Goal: Book appointment/travel/reservation

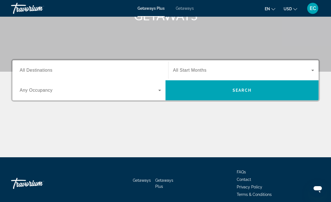
scroll to position [100, 0]
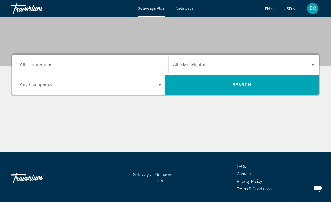
click at [73, 67] on input "Destination All Destinations" at bounding box center [90, 65] width 141 height 7
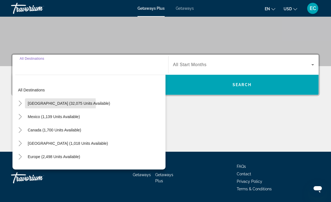
click at [26, 105] on span "Search widget" at bounding box center [69, 103] width 88 height 13
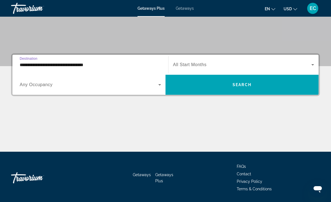
click at [56, 65] on input "**********" at bounding box center [90, 65] width 141 height 7
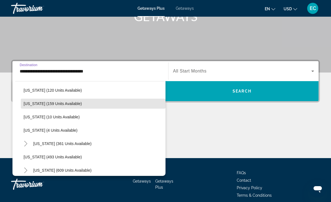
scroll to position [157, 0]
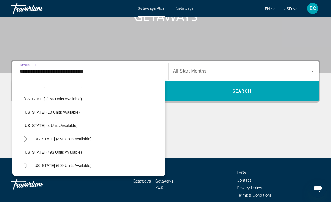
click at [63, 126] on span "Louisiana (4 units available)" at bounding box center [51, 125] width 54 height 4
type input "**********"
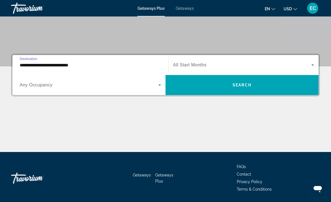
scroll to position [100, 0]
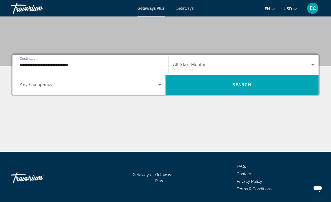
click at [205, 68] on span "Search widget" at bounding box center [242, 65] width 138 height 7
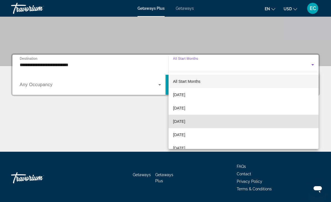
click at [185, 123] on span "[DATE]" at bounding box center [179, 121] width 12 height 7
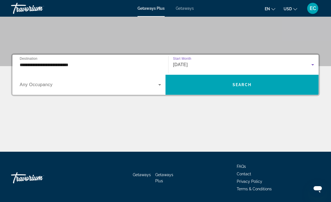
click at [265, 86] on span "Search widget" at bounding box center [242, 84] width 153 height 13
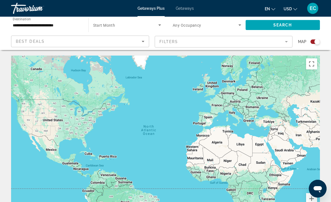
click at [157, 28] on icon "Search widget" at bounding box center [159, 25] width 7 height 7
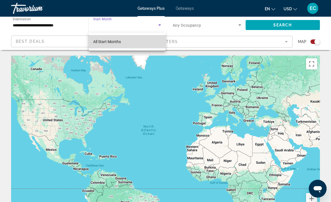
click at [127, 42] on mat-option "All Start Months" at bounding box center [127, 41] width 77 height 13
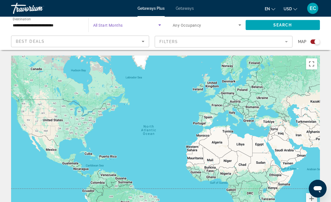
click at [286, 28] on span "Search widget" at bounding box center [283, 24] width 75 height 13
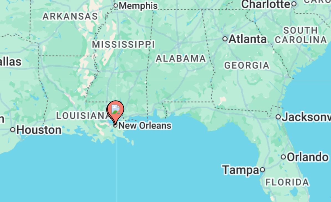
type input "**********"
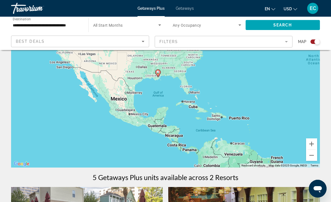
scroll to position [54, 0]
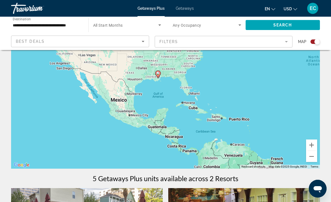
click at [140, 27] on span "Search widget" at bounding box center [125, 25] width 65 height 7
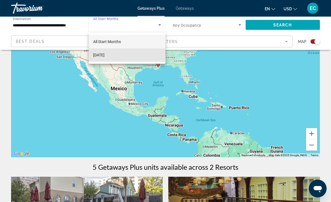
scroll to position [61, 0]
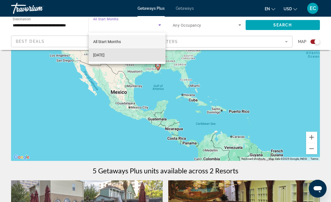
click at [131, 57] on mat-option "[DATE]" at bounding box center [127, 54] width 77 height 13
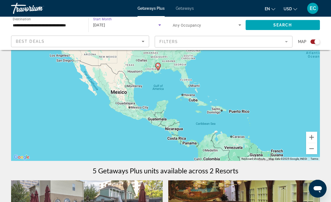
click at [160, 26] on icon "Search widget" at bounding box center [159, 25] width 7 height 7
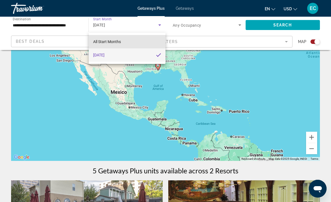
click at [121, 41] on span "All Start Months" at bounding box center [107, 41] width 28 height 4
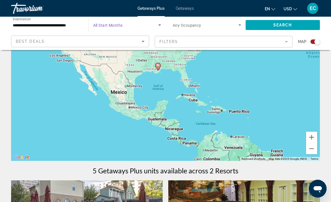
click at [160, 25] on icon "Search widget" at bounding box center [159, 24] width 3 height 1
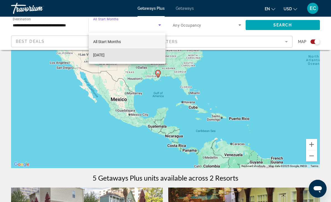
scroll to position [49, 0]
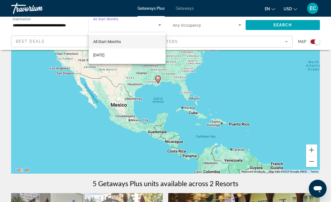
click at [116, 20] on div at bounding box center [165, 101] width 331 height 202
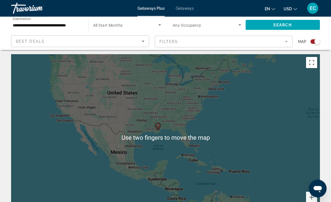
scroll to position [1, 0]
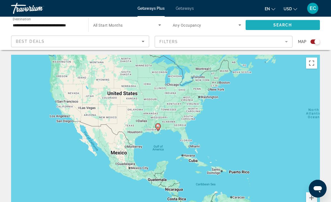
click at [285, 27] on span "Search" at bounding box center [282, 25] width 19 height 4
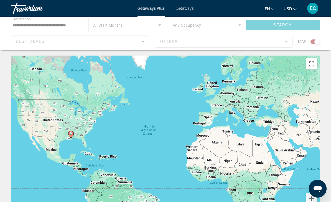
click at [72, 24] on div "Main content" at bounding box center [165, 33] width 331 height 33
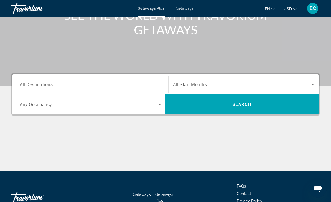
click at [45, 86] on span "All Destinations" at bounding box center [36, 84] width 33 height 5
click at [45, 86] on input "Destination All Destinations" at bounding box center [90, 84] width 141 height 7
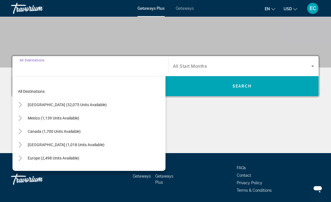
scroll to position [100, 0]
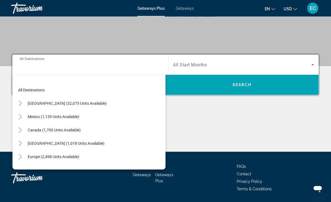
click at [20, 103] on icon "Toggle United States (32,075 units available)" at bounding box center [20, 104] width 6 height 6
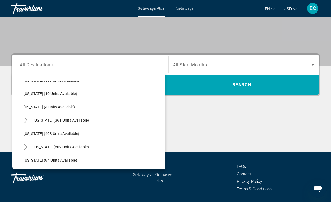
scroll to position [171, 0]
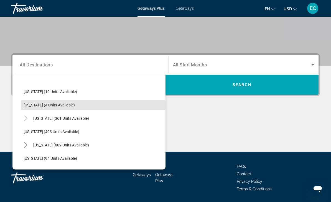
click at [42, 105] on span "Louisiana (4 units available)" at bounding box center [49, 105] width 51 height 4
type input "**********"
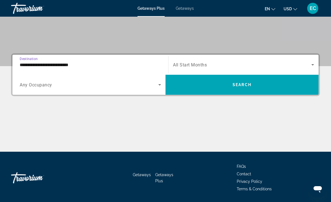
click at [202, 66] on span "All Start Months" at bounding box center [190, 64] width 34 height 5
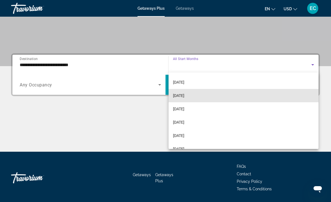
scroll to position [26, 0]
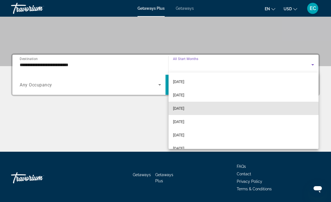
click at [184, 108] on span "December 2025" at bounding box center [178, 108] width 11 height 7
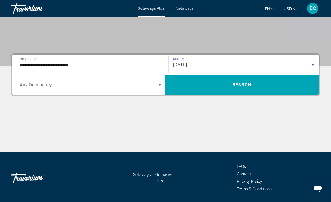
click at [243, 85] on span "Search" at bounding box center [242, 84] width 19 height 4
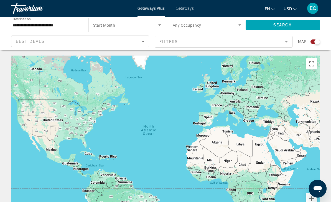
click at [156, 27] on icon "Search widget" at bounding box center [159, 25] width 7 height 7
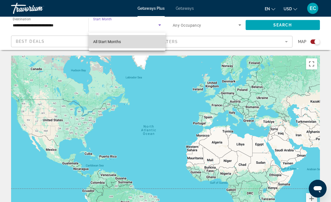
click at [118, 43] on span "All Start Months" at bounding box center [107, 41] width 28 height 4
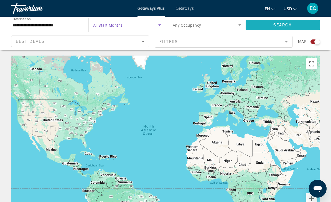
click at [279, 27] on span "Search" at bounding box center [282, 25] width 19 height 4
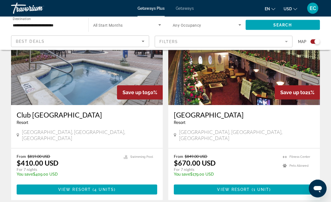
scroll to position [225, 0]
click at [71, 122] on div "Resort - This is an adults only resort" at bounding box center [87, 122] width 141 height 4
click at [120, 183] on span "Main content" at bounding box center [87, 188] width 141 height 13
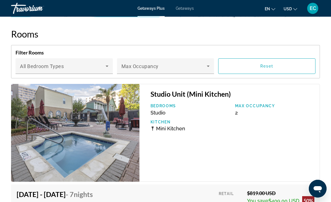
scroll to position [1175, 0]
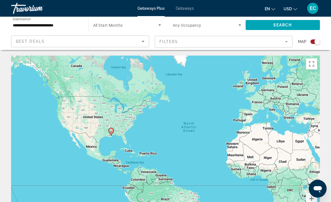
click at [38, 23] on input "**********" at bounding box center [47, 25] width 68 height 7
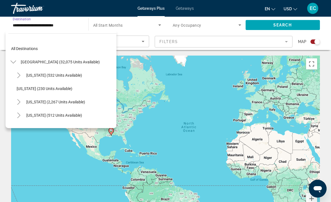
scroll to position [153, 0]
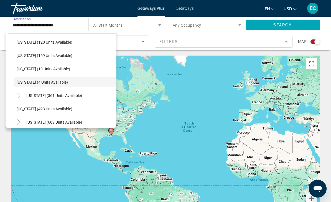
click at [153, 32] on div "Search widget" at bounding box center [127, 25] width 68 height 16
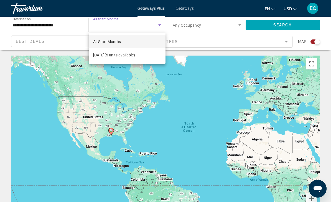
click at [317, 97] on div at bounding box center [165, 101] width 331 height 202
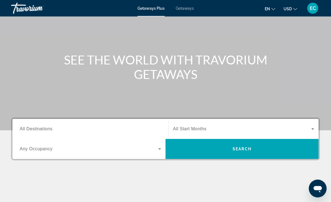
click at [46, 128] on span "All Destinations" at bounding box center [36, 128] width 33 height 5
click at [46, 128] on input "Destination All Destinations" at bounding box center [90, 129] width 141 height 7
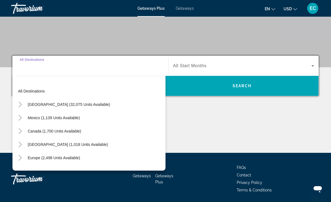
scroll to position [100, 0]
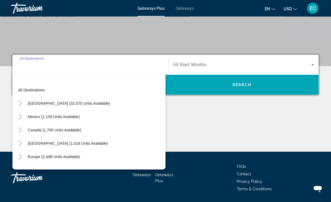
click at [20, 158] on icon "Toggle Europe (2,498 units available)" at bounding box center [20, 157] width 3 height 6
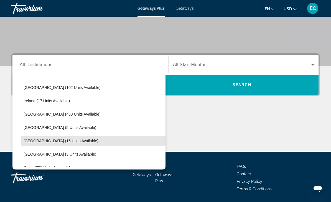
scroll to position [189, 0]
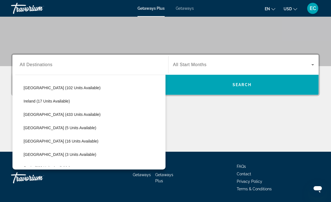
click at [32, 128] on span "[GEOGRAPHIC_DATA] (5 units available)" at bounding box center [60, 127] width 73 height 4
type input "**********"
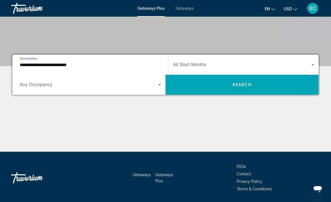
click at [220, 67] on span "Search widget" at bounding box center [242, 64] width 138 height 7
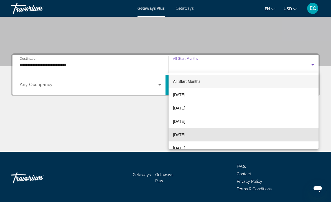
click at [185, 135] on span "[DATE]" at bounding box center [179, 134] width 12 height 7
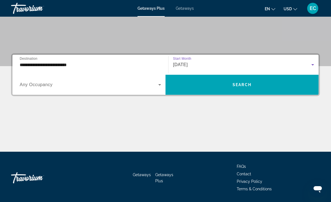
click at [248, 88] on span "Search widget" at bounding box center [242, 84] width 153 height 13
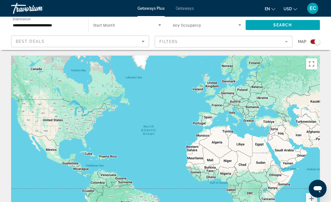
click at [45, 26] on input "**********" at bounding box center [47, 25] width 68 height 7
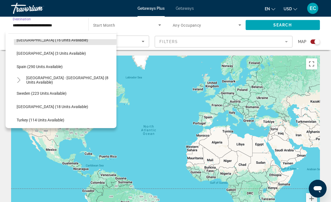
scroll to position [248, 0]
click at [26, 67] on span "Spain (290 units available)" at bounding box center [40, 66] width 46 height 4
type input "**********"
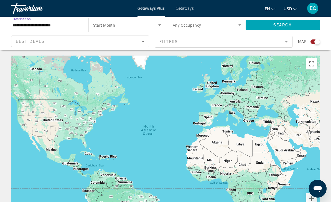
click at [146, 22] on span "Search widget" at bounding box center [125, 25] width 65 height 7
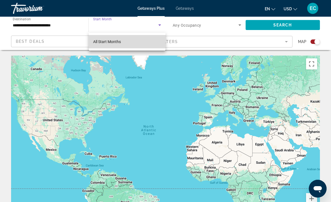
click at [109, 44] on span "All Start Months" at bounding box center [107, 41] width 28 height 7
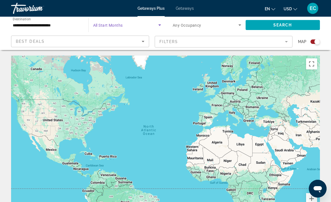
click at [284, 24] on span "Search" at bounding box center [282, 25] width 19 height 4
click at [161, 27] on icon "Search widget" at bounding box center [159, 25] width 7 height 7
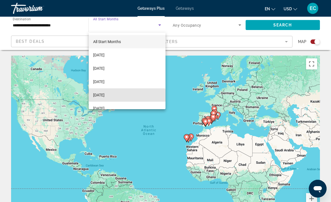
click at [105, 95] on span "December 2025" at bounding box center [98, 95] width 11 height 7
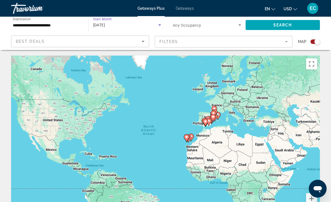
click at [284, 25] on span "Search" at bounding box center [282, 25] width 19 height 4
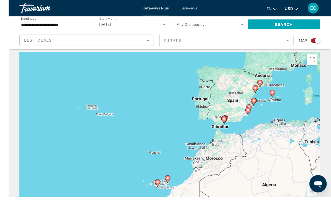
scroll to position [14, 0]
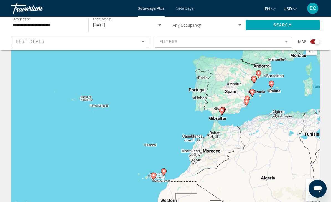
click at [315, 186] on button "Zoom in" at bounding box center [311, 184] width 11 height 11
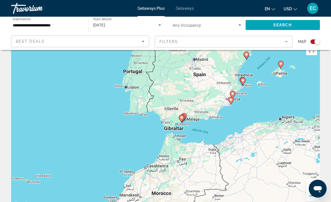
click at [311, 187] on button "Zoom in" at bounding box center [311, 184] width 11 height 11
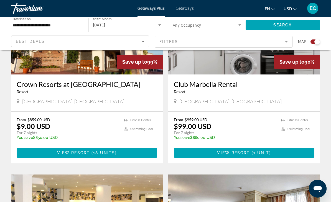
scroll to position [256, 0]
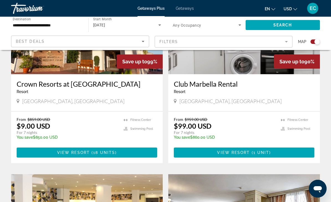
click at [91, 152] on span "Main content" at bounding box center [91, 152] width 2 height 4
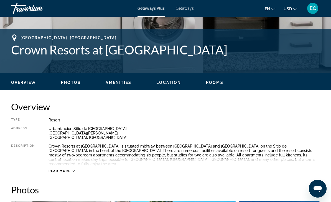
scroll to position [210, 0]
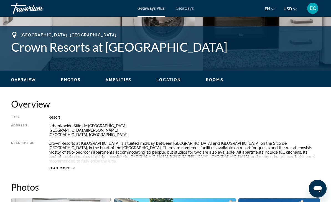
click at [65, 166] on span "Read more" at bounding box center [60, 168] width 22 height 4
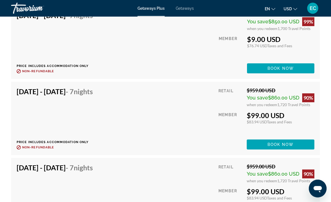
scroll to position [1975, 0]
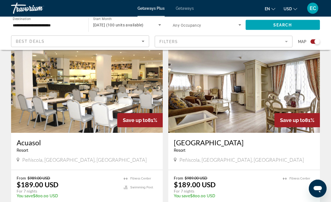
scroll to position [398, 0]
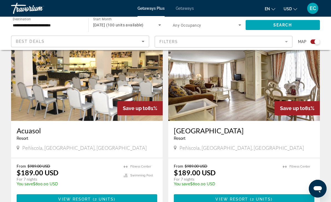
click at [86, 91] on img "Main content" at bounding box center [87, 76] width 152 height 89
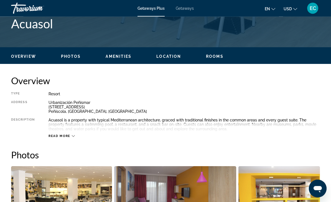
click at [68, 136] on span "Read more" at bounding box center [60, 136] width 22 height 4
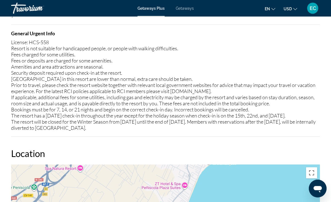
scroll to position [722, 0]
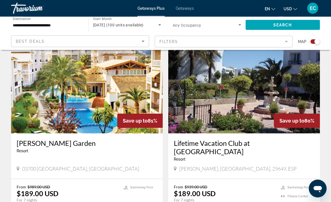
scroll to position [575, 0]
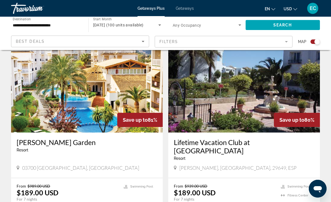
click at [102, 94] on img "Main content" at bounding box center [87, 88] width 152 height 89
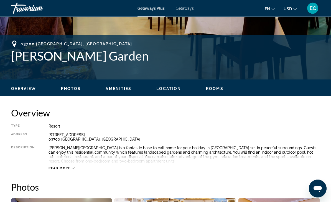
click at [70, 167] on div "Read more" at bounding box center [62, 168] width 26 height 4
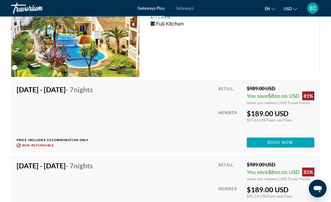
scroll to position [1083, 0]
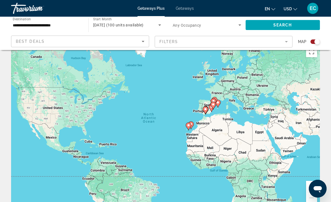
scroll to position [12, 0]
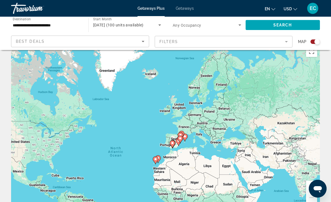
click at [46, 23] on input "**********" at bounding box center [47, 25] width 68 height 7
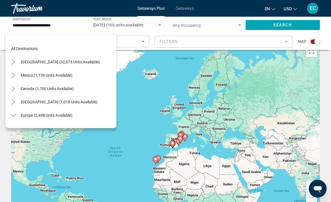
scroll to position [233, 0]
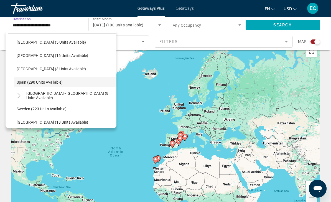
click at [152, 37] on div "Best Deals Filters Map" at bounding box center [165, 41] width 309 height 12
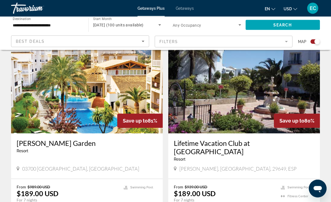
scroll to position [574, 0]
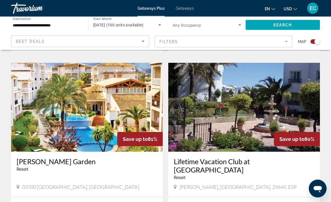
click at [247, 116] on img "Main content" at bounding box center [244, 107] width 152 height 89
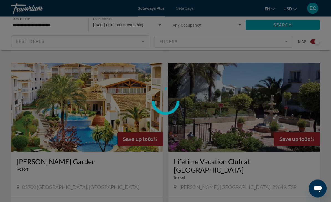
scroll to position [556, 0]
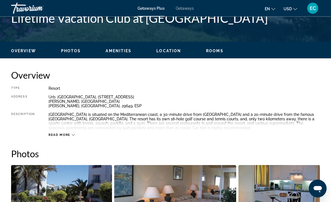
scroll to position [238, 0]
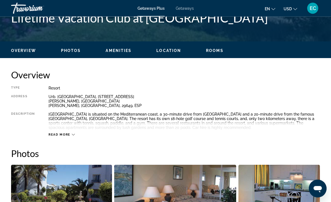
click at [67, 136] on span "Read more" at bounding box center [60, 135] width 22 height 4
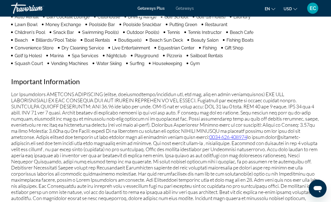
scroll to position [530, 0]
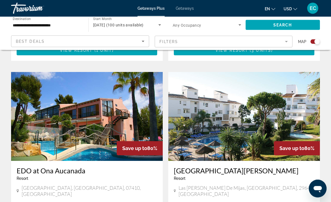
scroll to position [949, 0]
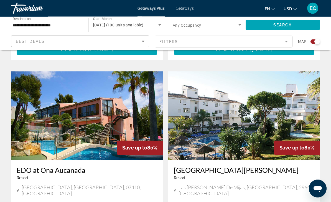
click at [83, 105] on img "Main content" at bounding box center [87, 116] width 152 height 89
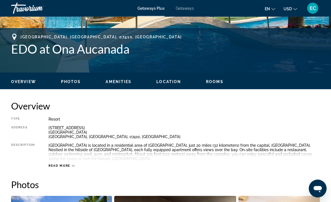
scroll to position [209, 0]
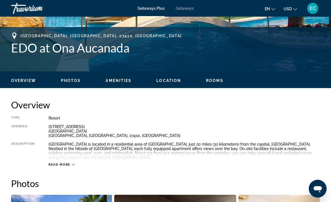
click at [63, 163] on span "Read more" at bounding box center [60, 165] width 22 height 4
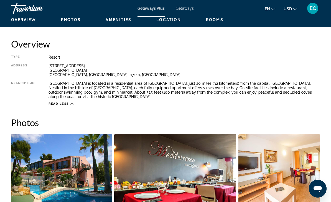
scroll to position [18, 0]
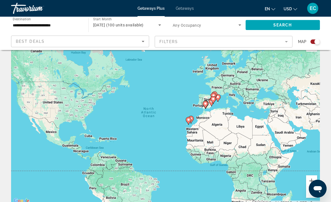
click at [26, 24] on input "**********" at bounding box center [47, 25] width 68 height 7
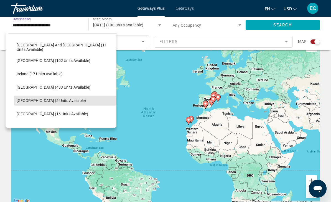
scroll to position [175, 0]
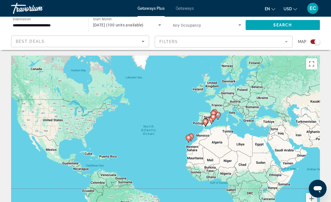
click at [52, 24] on input "**********" at bounding box center [47, 25] width 68 height 7
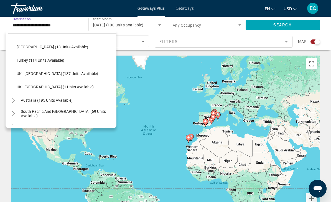
scroll to position [304, 0]
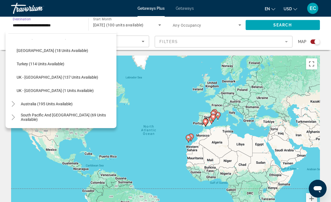
click at [51, 78] on span "UK - [GEOGRAPHIC_DATA] (137 units available)" at bounding box center [58, 77] width 82 height 4
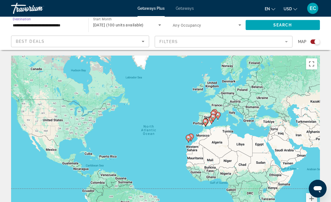
click at [144, 27] on span "[DATE] (100 units available)" at bounding box center [118, 25] width 50 height 4
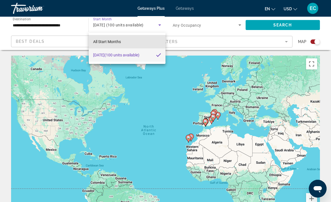
click at [113, 43] on span "All Start Months" at bounding box center [107, 41] width 28 height 4
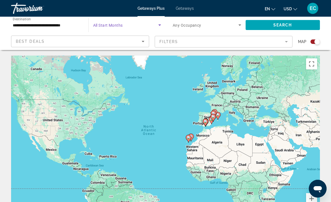
click at [135, 26] on span "Search widget" at bounding box center [125, 25] width 65 height 7
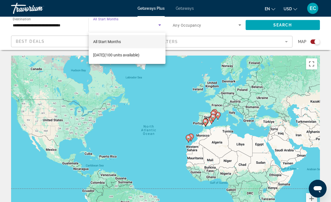
click at [117, 22] on div at bounding box center [165, 101] width 331 height 202
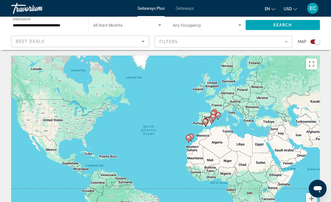
click at [280, 25] on span "Search" at bounding box center [282, 25] width 19 height 4
click at [120, 26] on span "All Start Months" at bounding box center [108, 25] width 30 height 4
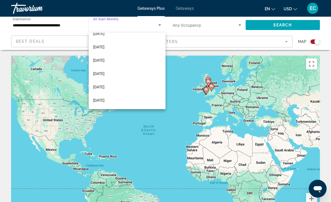
scroll to position [21, 0]
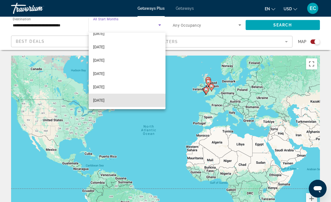
click at [105, 100] on span "March 2026" at bounding box center [98, 100] width 11 height 7
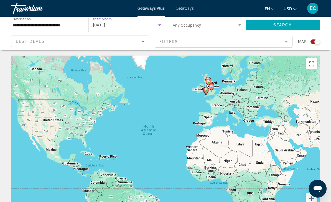
click at [293, 26] on span "Search widget" at bounding box center [283, 24] width 75 height 13
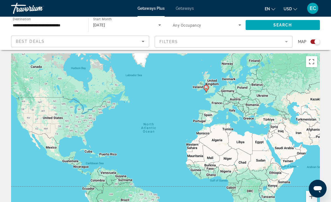
scroll to position [2, 0]
click at [47, 25] on input "**********" at bounding box center [47, 25] width 68 height 7
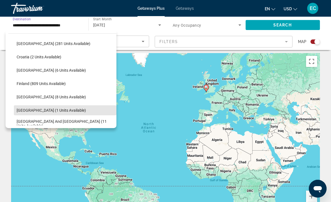
scroll to position [97, 0]
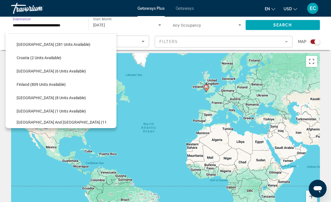
click at [44, 84] on span "Finland (809 units available)" at bounding box center [41, 84] width 49 height 4
type input "**********"
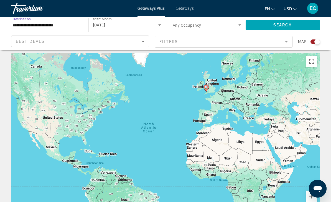
click at [116, 28] on div "March 2026" at bounding box center [125, 25] width 65 height 7
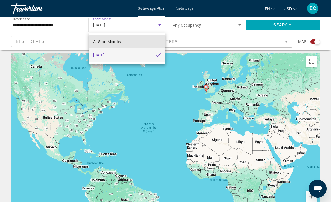
click at [116, 43] on span "All Start Months" at bounding box center [107, 41] width 28 height 4
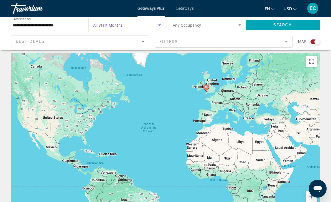
click at [281, 24] on span "Search" at bounding box center [282, 25] width 19 height 4
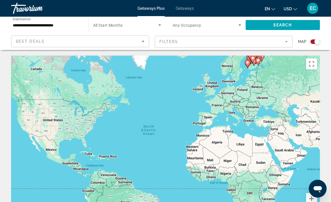
click at [136, 27] on span "Search widget" at bounding box center [125, 25] width 65 height 7
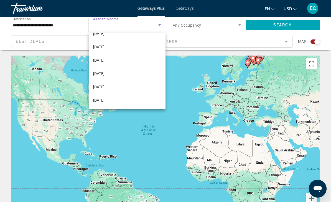
scroll to position [35, 0]
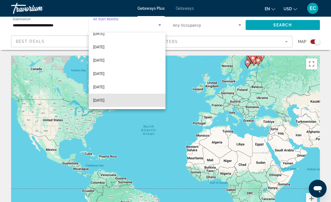
click at [117, 104] on mat-option "March 2026" at bounding box center [127, 99] width 77 height 13
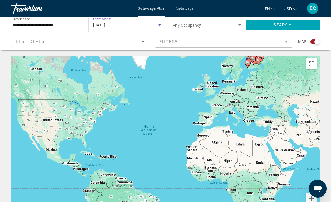
click at [280, 30] on span "Search widget" at bounding box center [283, 24] width 75 height 13
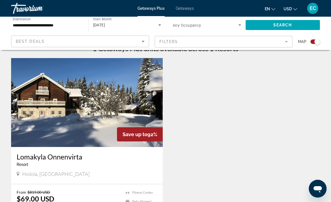
scroll to position [183, 0]
click at [147, 23] on div "March 2026" at bounding box center [125, 25] width 65 height 7
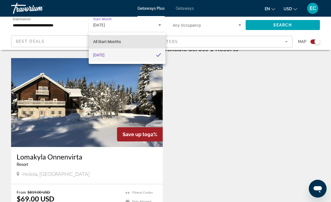
click at [115, 42] on span "All Start Months" at bounding box center [107, 41] width 28 height 4
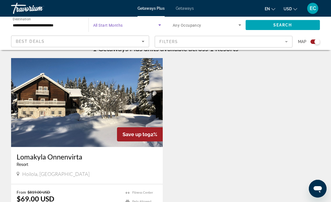
click at [289, 26] on span "Search" at bounding box center [282, 25] width 19 height 4
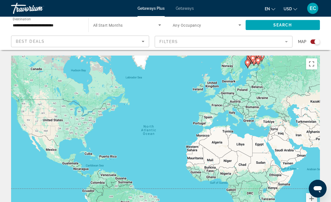
click at [135, 26] on span "Search widget" at bounding box center [125, 25] width 65 height 7
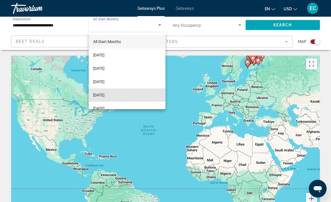
click at [105, 97] on span "December 2025" at bounding box center [98, 95] width 11 height 7
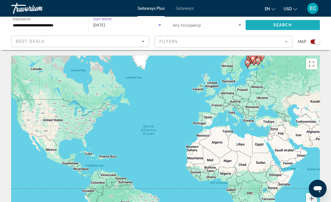
click at [285, 29] on span "Search widget" at bounding box center [283, 24] width 75 height 13
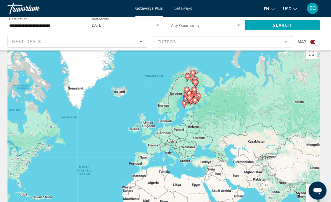
scroll to position [11, 0]
click at [309, 186] on button "Zoom in" at bounding box center [311, 187] width 11 height 11
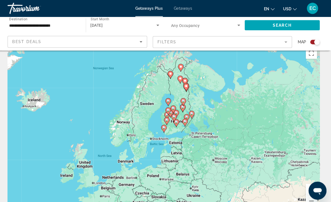
click at [311, 188] on button "Zoom in" at bounding box center [311, 187] width 11 height 11
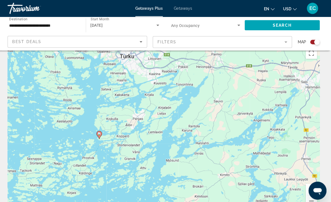
click at [306, 196] on button "Zoom out" at bounding box center [311, 198] width 11 height 11
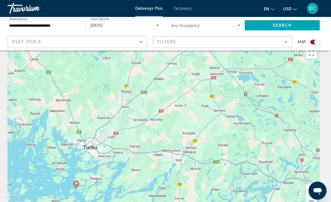
click at [306, 196] on button "Zoom out" at bounding box center [311, 198] width 11 height 11
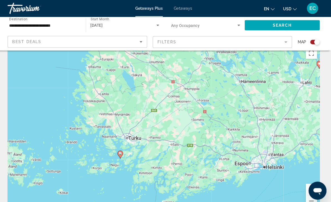
click at [306, 195] on button "Zoom out" at bounding box center [311, 198] width 11 height 11
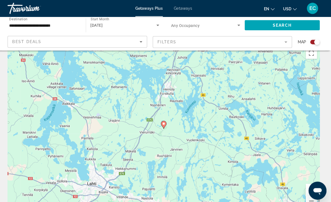
click at [306, 197] on button "Zoom out" at bounding box center [311, 198] width 11 height 11
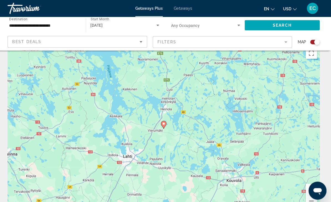
click at [306, 197] on button "Zoom out" at bounding box center [311, 198] width 11 height 11
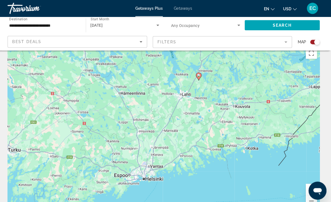
click at [306, 196] on button "Zoom out" at bounding box center [311, 198] width 11 height 11
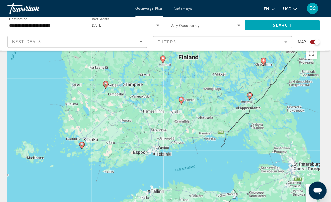
click at [306, 196] on button "Zoom out" at bounding box center [311, 198] width 11 height 11
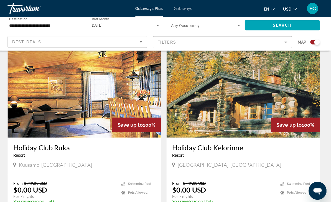
scroll to position [202, 0]
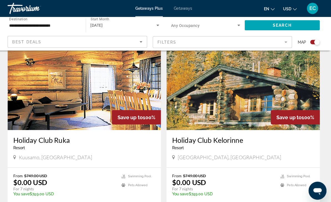
click at [98, 101] on img "Main content" at bounding box center [87, 84] width 152 height 89
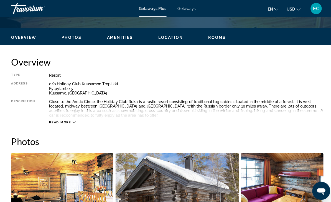
scroll to position [252, 0]
click at [61, 122] on span "Read more" at bounding box center [60, 121] width 22 height 4
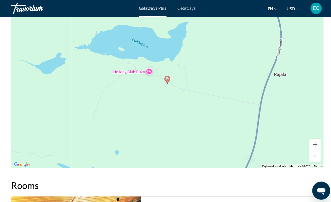
scroll to position [824, 0]
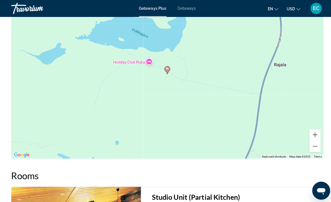
click at [314, 148] on button "Zoom out" at bounding box center [311, 144] width 11 height 11
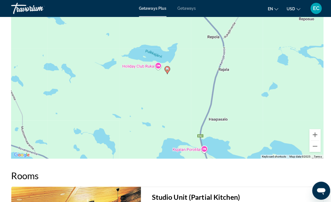
click at [313, 148] on button "Zoom out" at bounding box center [311, 144] width 11 height 11
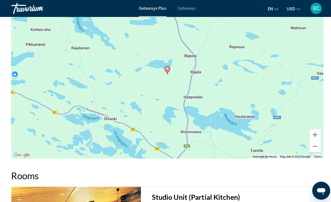
click at [313, 146] on button "Zoom out" at bounding box center [311, 144] width 11 height 11
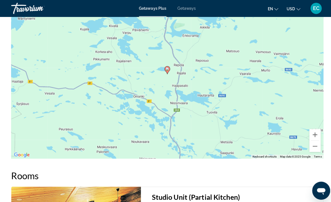
click at [313, 146] on button "Zoom out" at bounding box center [311, 144] width 11 height 11
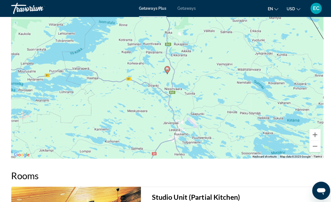
click at [313, 147] on button "Zoom out" at bounding box center [311, 144] width 11 height 11
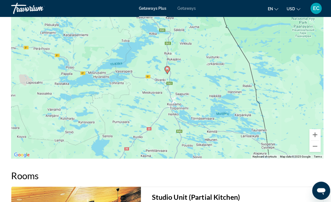
click at [313, 146] on button "Zoom out" at bounding box center [311, 144] width 11 height 11
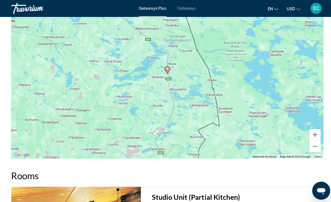
click at [313, 147] on button "Zoom out" at bounding box center [311, 144] width 11 height 11
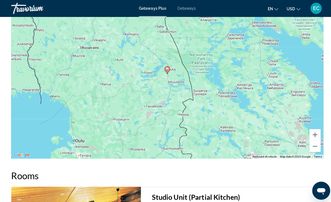
click at [313, 148] on button "Zoom out" at bounding box center [311, 144] width 11 height 11
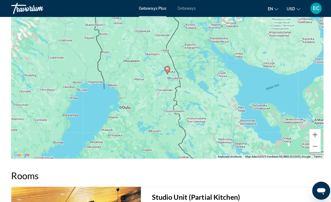
click at [313, 148] on button "Zoom out" at bounding box center [311, 144] width 11 height 11
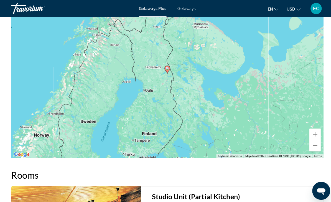
scroll to position [817, 0]
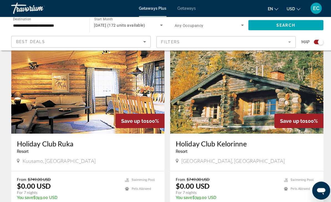
scroll to position [199, 0]
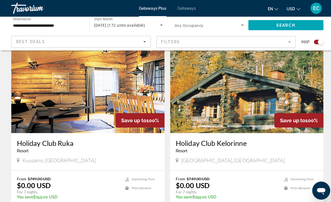
click at [244, 96] on img "Main content" at bounding box center [244, 87] width 152 height 89
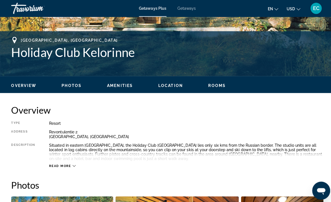
scroll to position [205, 0]
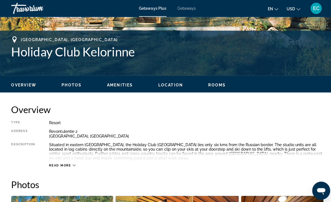
click at [65, 164] on span "Read more" at bounding box center [60, 163] width 22 height 4
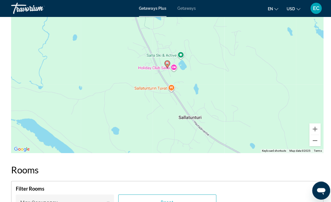
scroll to position [818, 0]
click at [314, 143] on button "Zoom out" at bounding box center [311, 138] width 11 height 11
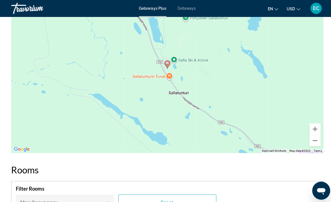
click at [313, 142] on button "Zoom out" at bounding box center [311, 138] width 11 height 11
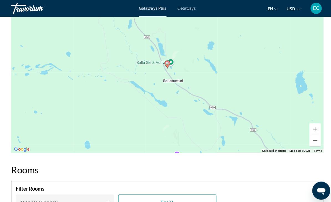
click at [312, 144] on div "To activate drag with keyboard, press Alt + Enter. Once in keyboard drag state,…" at bounding box center [165, 68] width 309 height 166
click at [312, 143] on button "Zoom out" at bounding box center [311, 138] width 11 height 11
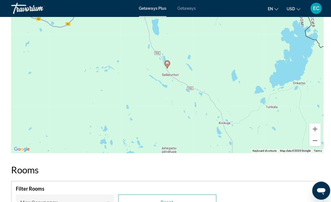
click at [311, 146] on div "To activate drag with keyboard, press Alt + Enter. Once in keyboard drag state,…" at bounding box center [165, 68] width 309 height 166
click at [312, 143] on button "Zoom out" at bounding box center [311, 138] width 11 height 11
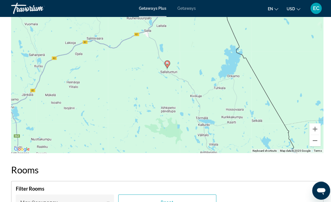
click at [312, 143] on button "Zoom out" at bounding box center [311, 138] width 11 height 11
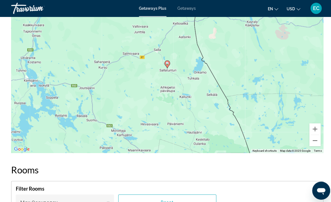
click at [310, 143] on button "Zoom out" at bounding box center [311, 138] width 11 height 11
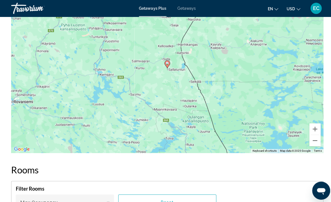
click at [313, 141] on button "Zoom out" at bounding box center [311, 138] width 11 height 11
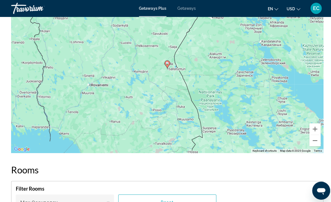
click at [313, 144] on button "Zoom out" at bounding box center [311, 138] width 11 height 11
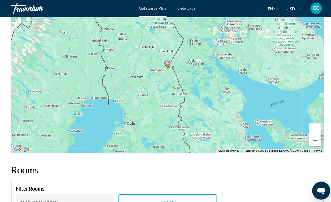
click at [311, 145] on div "To activate drag with keyboard, press Alt + Enter. Once in keyboard drag state,…" at bounding box center [165, 68] width 309 height 166
click at [315, 141] on button "Zoom out" at bounding box center [311, 138] width 11 height 11
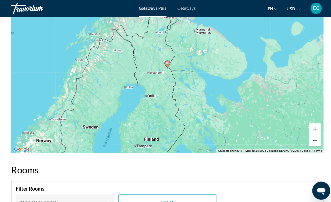
click at [311, 128] on button "Zoom in" at bounding box center [311, 127] width 11 height 11
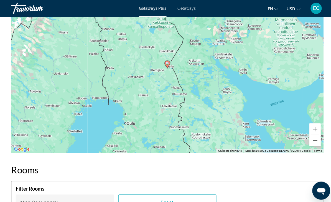
click at [312, 128] on button "Zoom in" at bounding box center [311, 127] width 11 height 11
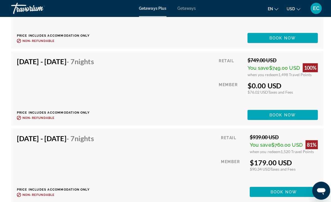
scroll to position [1162, 0]
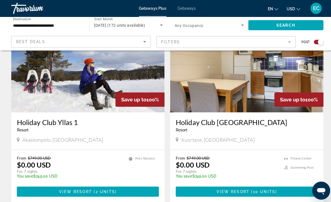
scroll to position [408, 0]
click at [97, 88] on img "Main content" at bounding box center [87, 66] width 152 height 89
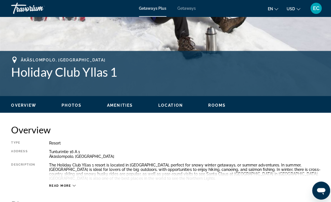
scroll to position [186, 0]
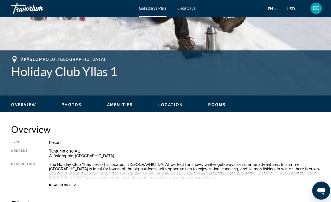
click at [63, 182] on span "Read more" at bounding box center [60, 183] width 22 height 4
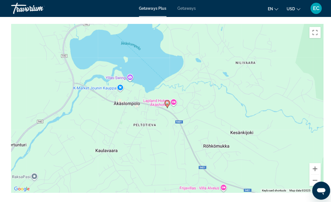
scroll to position [727, 0]
click at [313, 182] on button "Zoom out" at bounding box center [311, 177] width 11 height 11
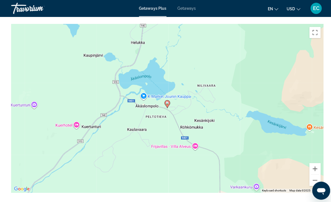
click at [311, 182] on button "Zoom out" at bounding box center [311, 177] width 11 height 11
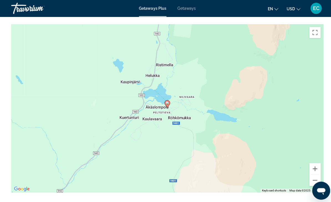
click at [310, 183] on button "Zoom out" at bounding box center [311, 177] width 11 height 11
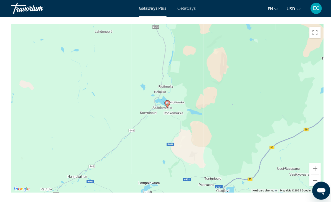
click at [309, 184] on div "To activate drag with keyboard, press Alt + Enter. Once in keyboard drag state,…" at bounding box center [165, 107] width 309 height 166
click at [311, 183] on button "Zoom out" at bounding box center [311, 177] width 11 height 11
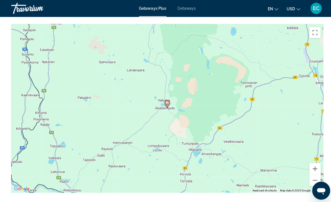
click at [312, 181] on button "Zoom out" at bounding box center [311, 177] width 11 height 11
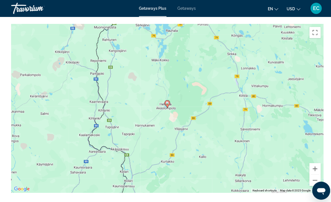
click at [311, 181] on button "Zoom out" at bounding box center [311, 177] width 11 height 11
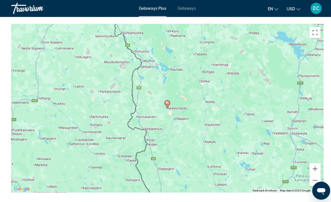
click at [311, 181] on button "Zoom out" at bounding box center [311, 177] width 11 height 11
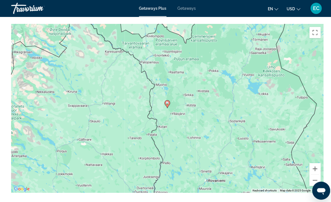
click at [311, 181] on button "Zoom out" at bounding box center [311, 177] width 11 height 11
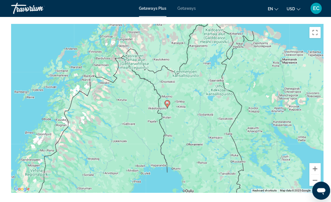
click at [310, 181] on button "Zoom out" at bounding box center [311, 177] width 11 height 11
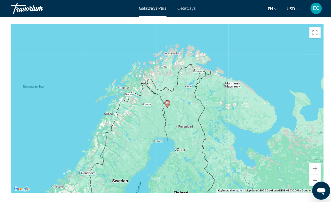
click at [312, 169] on button "Zoom in" at bounding box center [311, 166] width 11 height 11
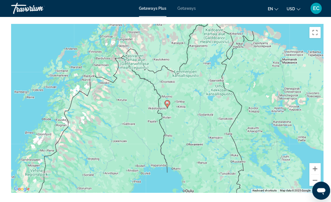
click at [311, 170] on button "Zoom in" at bounding box center [311, 166] width 11 height 11
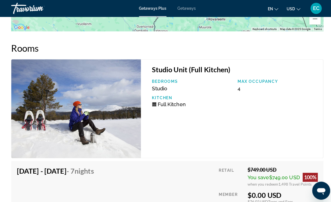
scroll to position [887, 0]
click at [277, 199] on span "Taxes and Fees" at bounding box center [277, 198] width 25 height 5
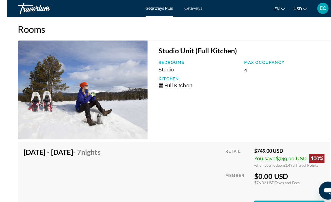
scroll to position [983, 0]
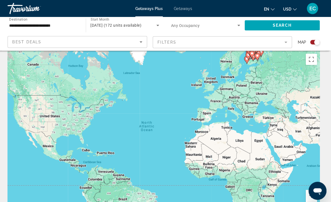
scroll to position [5, 0]
click at [238, 24] on icon "Search widget" at bounding box center [240, 25] width 7 height 7
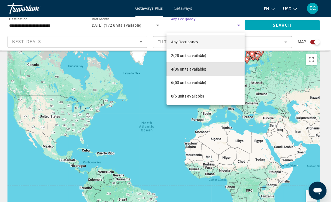
click at [187, 69] on span "4 (86 units available)" at bounding box center [190, 68] width 35 height 7
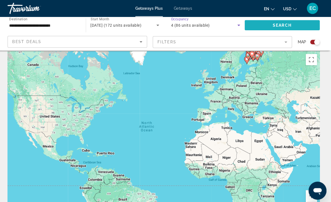
click at [284, 26] on span "Search" at bounding box center [282, 25] width 19 height 4
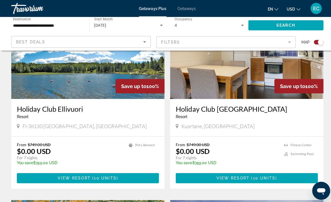
scroll to position [229, 0]
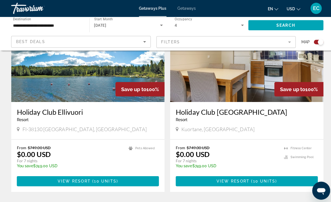
click at [110, 79] on img "Main content" at bounding box center [87, 56] width 152 height 89
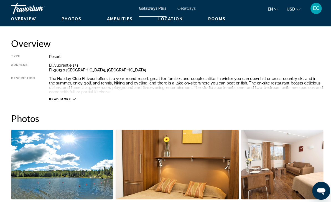
click at [74, 98] on icon "Main content" at bounding box center [73, 98] width 3 height 3
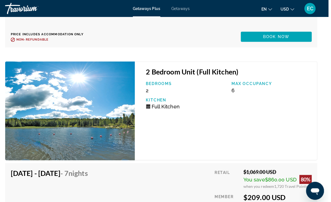
scroll to position [1567, 4]
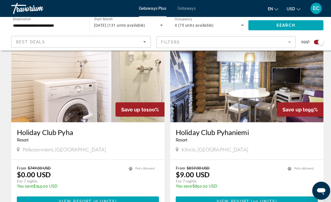
scroll to position [587, 0]
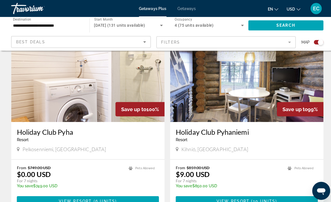
click at [119, 83] on img "Main content" at bounding box center [87, 76] width 152 height 89
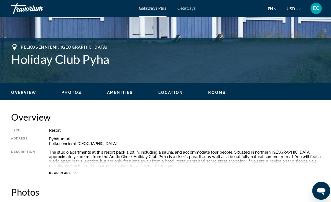
click at [60, 169] on span "Read more" at bounding box center [60, 171] width 22 height 4
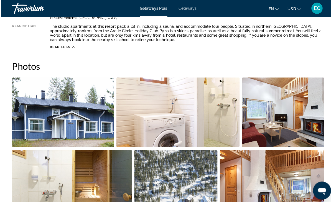
scroll to position [323, 0]
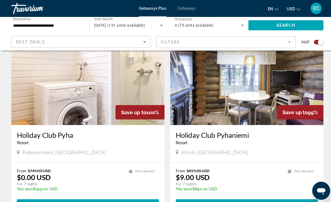
scroll to position [583, 0]
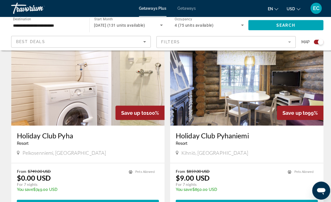
click at [256, 86] on img "Main content" at bounding box center [244, 79] width 152 height 89
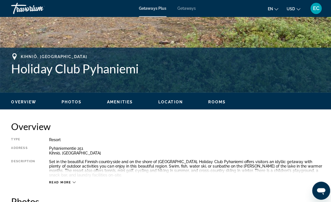
scroll to position [202, 0]
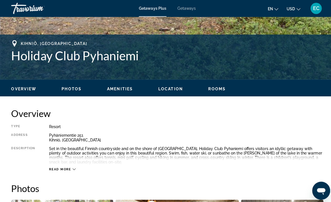
click at [67, 167] on span "Read more" at bounding box center [60, 167] width 22 height 4
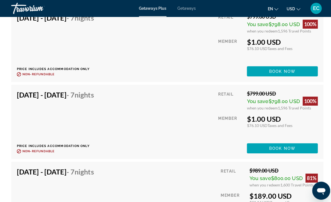
scroll to position [1135, 0]
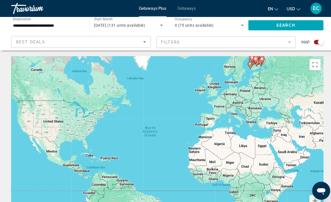
click at [50, 25] on input "**********" at bounding box center [47, 25] width 68 height 7
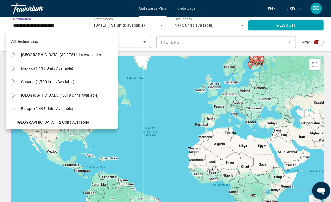
scroll to position [8, 0]
click at [14, 67] on icon "Toggle Mexico (1,139 units available)" at bounding box center [13, 67] width 3 height 6
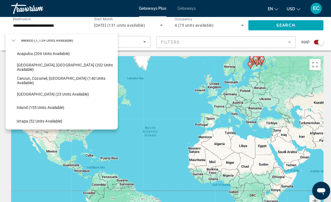
scroll to position [36, 0]
click at [81, 79] on span "Cancun, Cozumel, Riviera Maya (140 units available)" at bounding box center [65, 79] width 97 height 9
type input "**********"
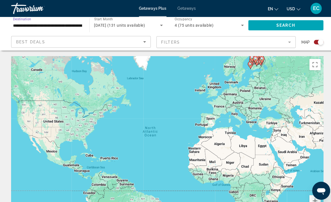
click at [276, 24] on span "Search" at bounding box center [282, 25] width 19 height 4
click at [239, 24] on icon "Search widget" at bounding box center [240, 25] width 7 height 7
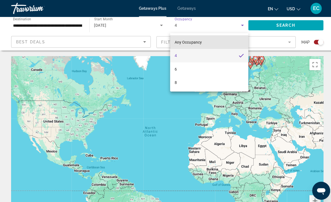
click at [189, 42] on span "Any Occupancy" at bounding box center [186, 41] width 27 height 4
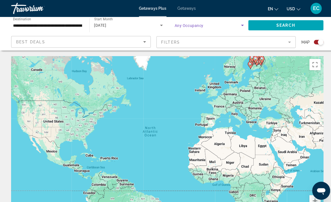
click at [283, 27] on span "Search" at bounding box center [282, 25] width 19 height 4
click at [153, 26] on span "Search widget" at bounding box center [125, 25] width 65 height 7
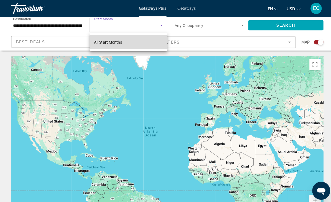
click at [110, 43] on span "All Start Months" at bounding box center [107, 41] width 28 height 4
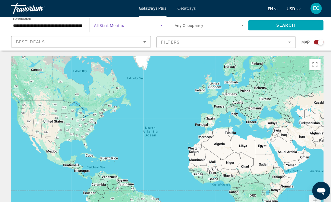
click at [274, 25] on span "Search" at bounding box center [282, 25] width 19 height 4
click at [127, 27] on span "Search widget" at bounding box center [125, 25] width 65 height 7
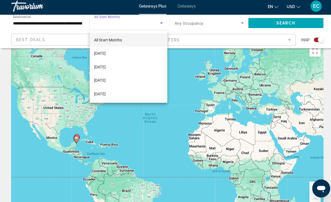
scroll to position [11, 0]
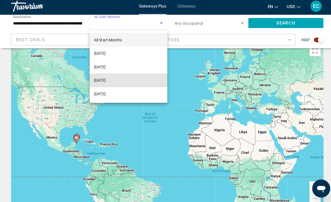
click at [105, 80] on span "[DATE]" at bounding box center [98, 81] width 11 height 7
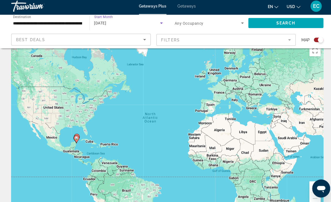
click at [284, 23] on span "Search" at bounding box center [282, 25] width 19 height 4
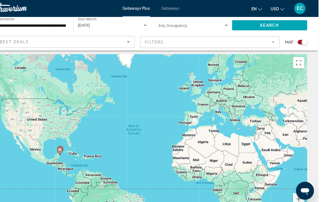
scroll to position [6, 0]
